Goal: Transaction & Acquisition: Purchase product/service

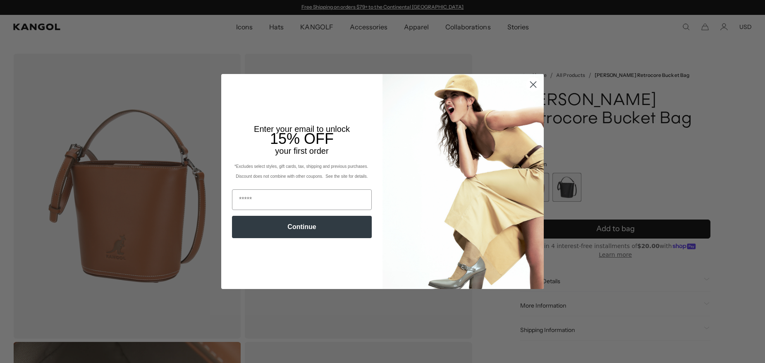
drag, startPoint x: 524, startPoint y: 84, endPoint x: 529, endPoint y: 83, distance: 5.4
click at [524, 83] on img "POPUP Form" at bounding box center [462, 181] width 161 height 215
click at [530, 82] on circle "Close dialog" at bounding box center [533, 85] width 14 height 14
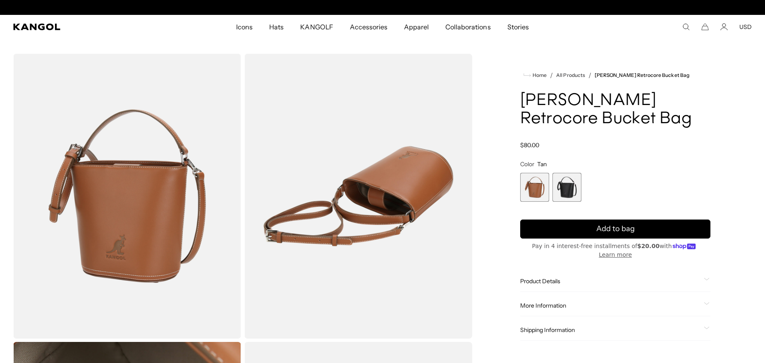
scroll to position [0, 170]
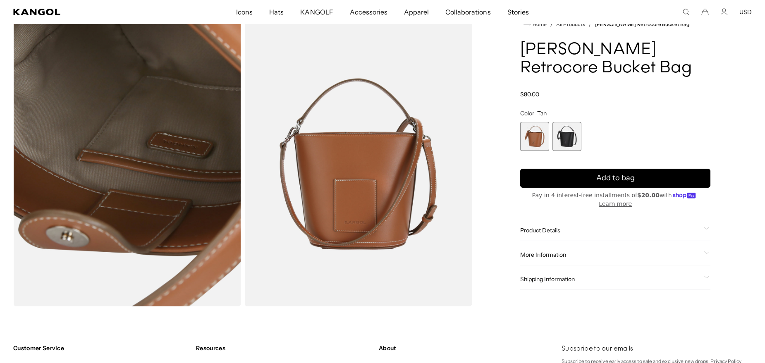
scroll to position [330, 0]
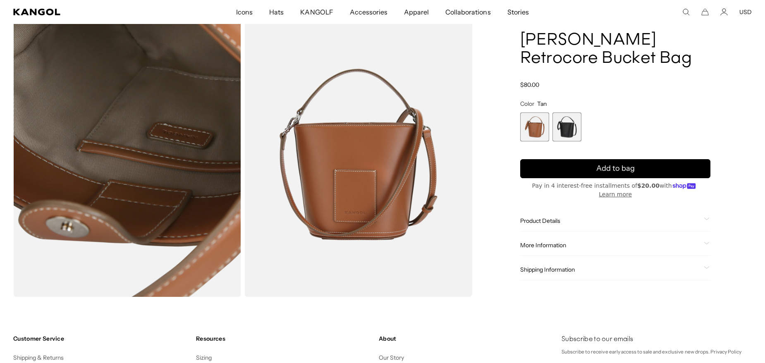
click at [560, 138] on span "2 of 2" at bounding box center [566, 126] width 29 height 29
